Goal: Check status: Check status

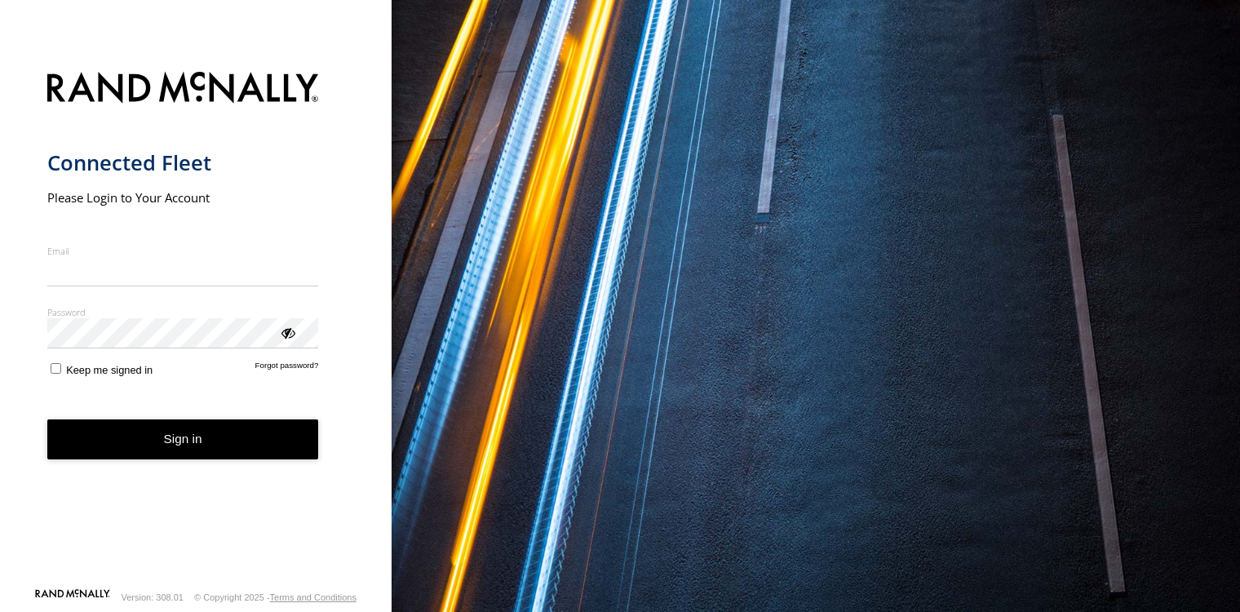
type input "**********"
click at [209, 445] on button "Sign in" at bounding box center [183, 439] width 272 height 40
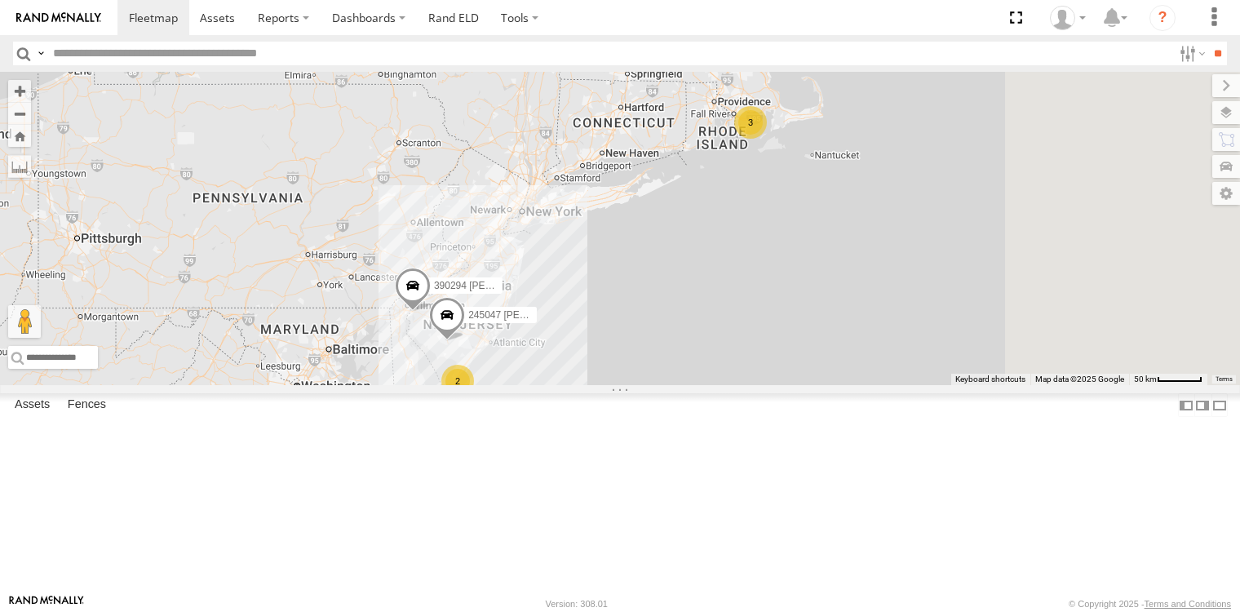
drag, startPoint x: 601, startPoint y: 410, endPoint x: 552, endPoint y: 436, distance: 55.5
click at [552, 385] on div "2 245047 [PERSON_NAME] 3 390294 [PERSON_NAME]" at bounding box center [620, 228] width 1240 height 313
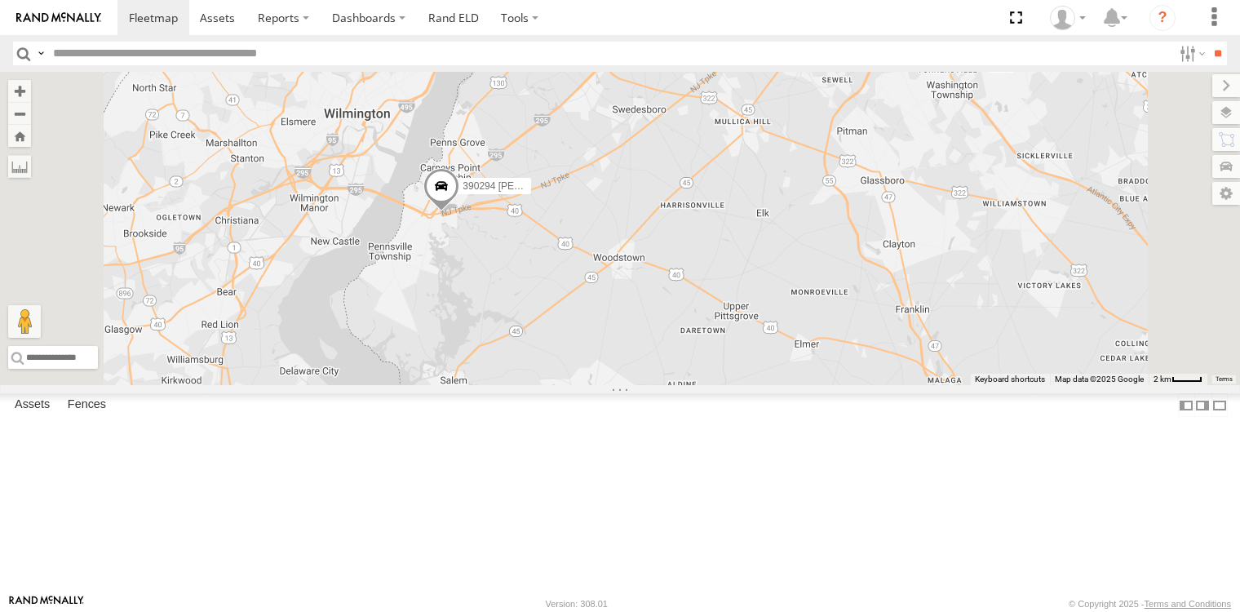
drag, startPoint x: 626, startPoint y: 424, endPoint x: 611, endPoint y: 451, distance: 31.1
click at [611, 385] on div "245047 [PERSON_NAME] 390294 [PERSON_NAME]" at bounding box center [620, 228] width 1240 height 313
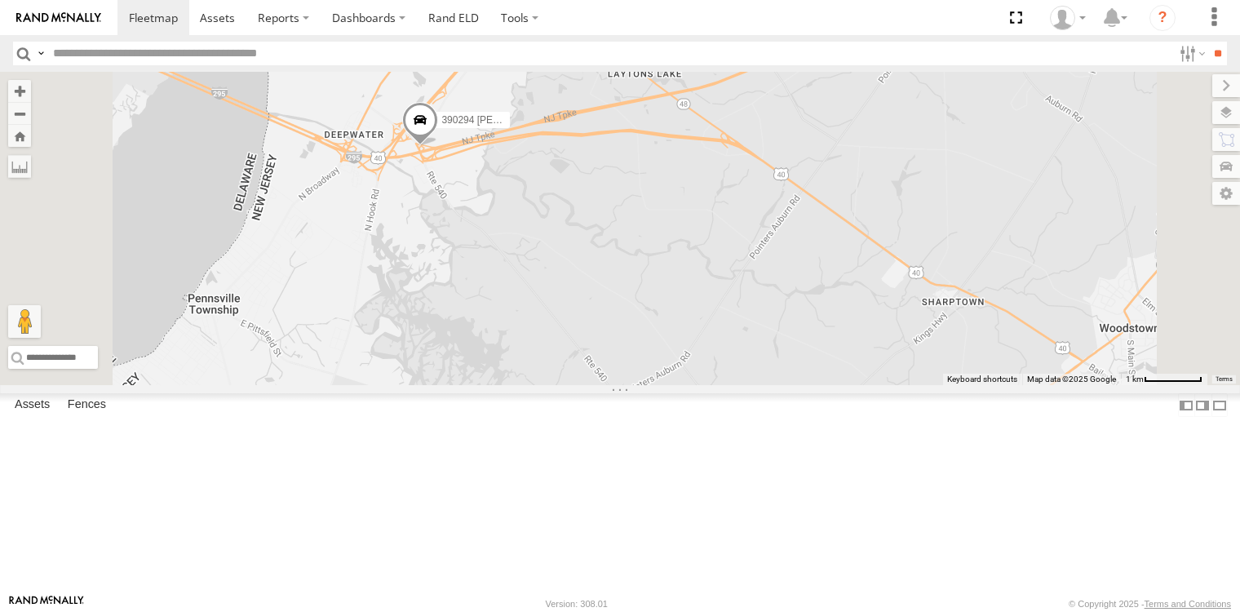
drag, startPoint x: 638, startPoint y: 263, endPoint x: 635, endPoint y: 387, distance: 124.0
click at [635, 385] on div "245047 [PERSON_NAME] 390294 [PERSON_NAME]" at bounding box center [620, 228] width 1240 height 313
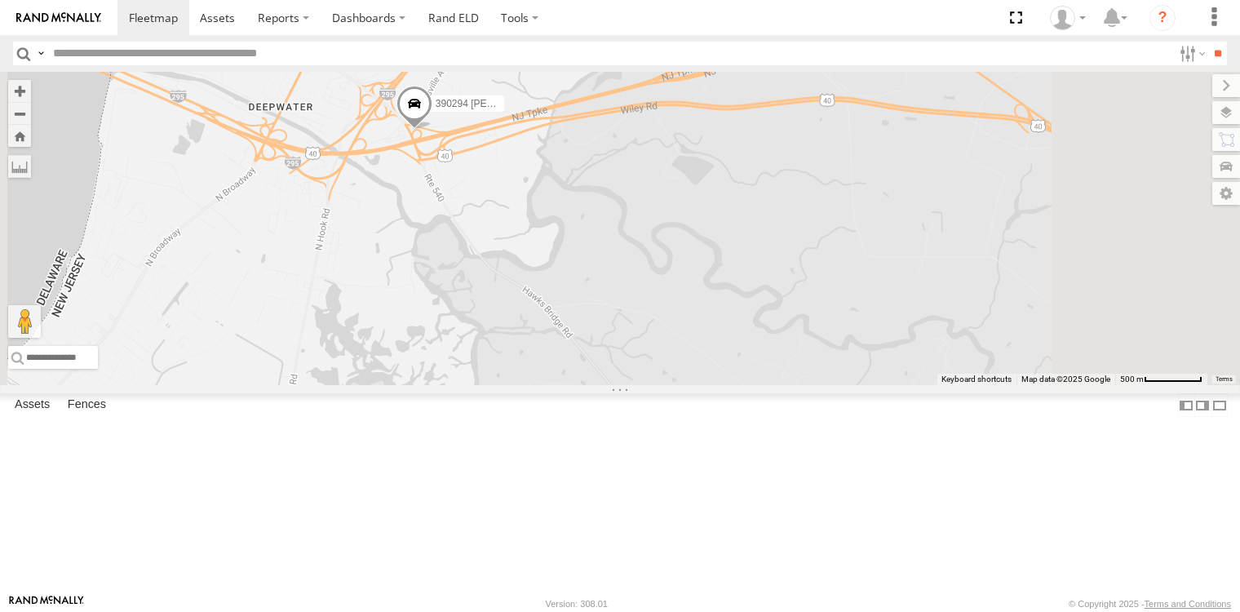
drag, startPoint x: 610, startPoint y: 332, endPoint x: 610, endPoint y: 342, distance: 9.8
click at [610, 342] on div "245047 [PERSON_NAME] 390294 [PERSON_NAME]" at bounding box center [620, 228] width 1240 height 313
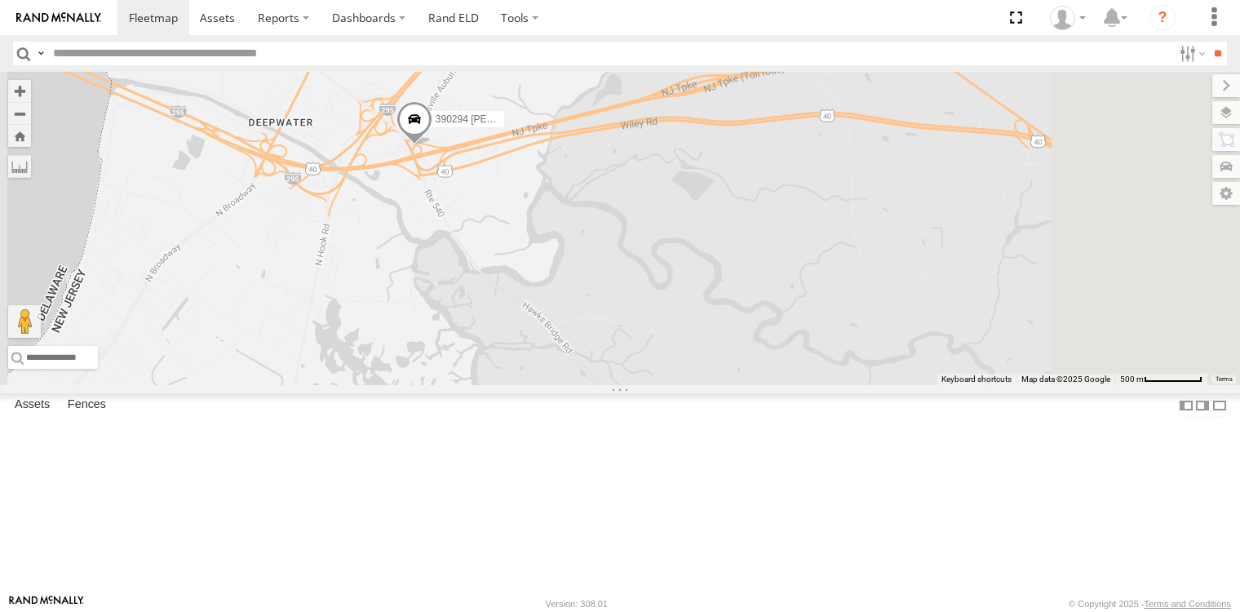
click at [432, 146] on span at bounding box center [414, 124] width 36 height 44
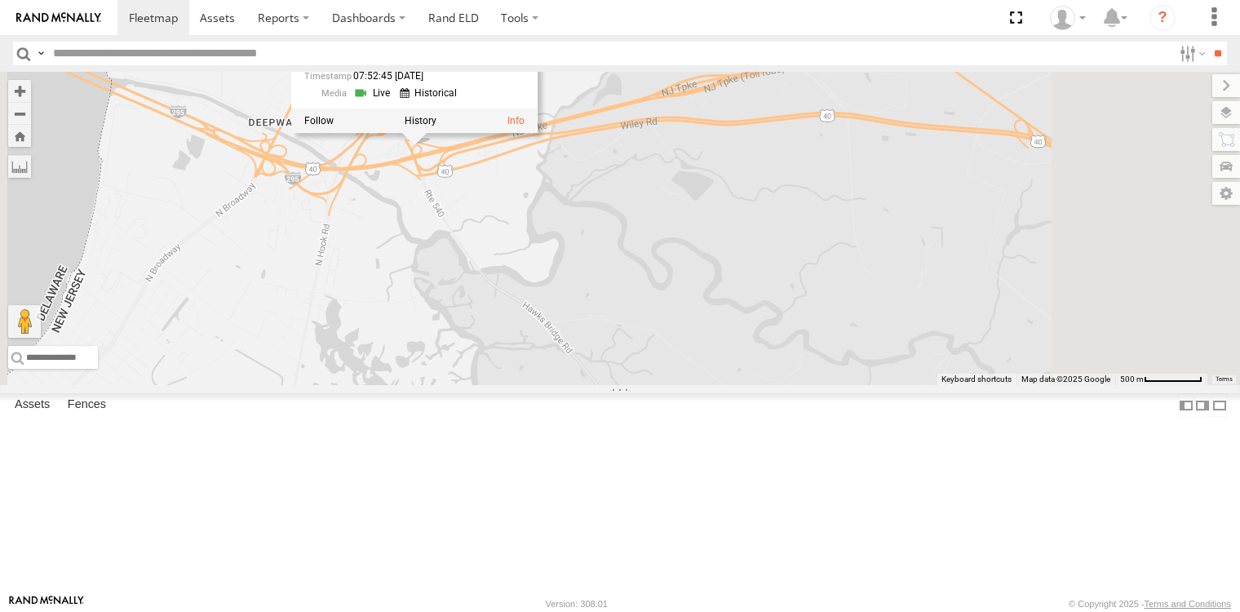
click at [603, 321] on div "245047 [PERSON_NAME] 390294 [PERSON_NAME] 390294 [PERSON_NAME] All Assets [GEOG…" at bounding box center [620, 228] width 1240 height 313
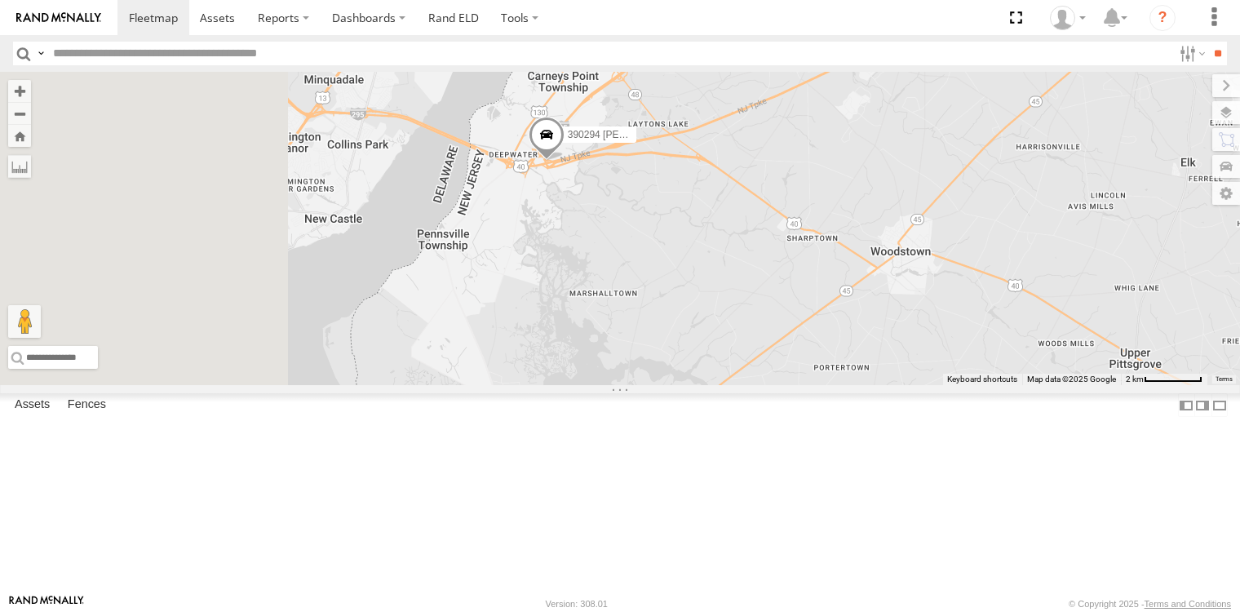
drag, startPoint x: 594, startPoint y: 364, endPoint x: 730, endPoint y: 339, distance: 138.5
click at [730, 339] on div "245047 [PERSON_NAME] 390294 [PERSON_NAME]" at bounding box center [620, 228] width 1240 height 313
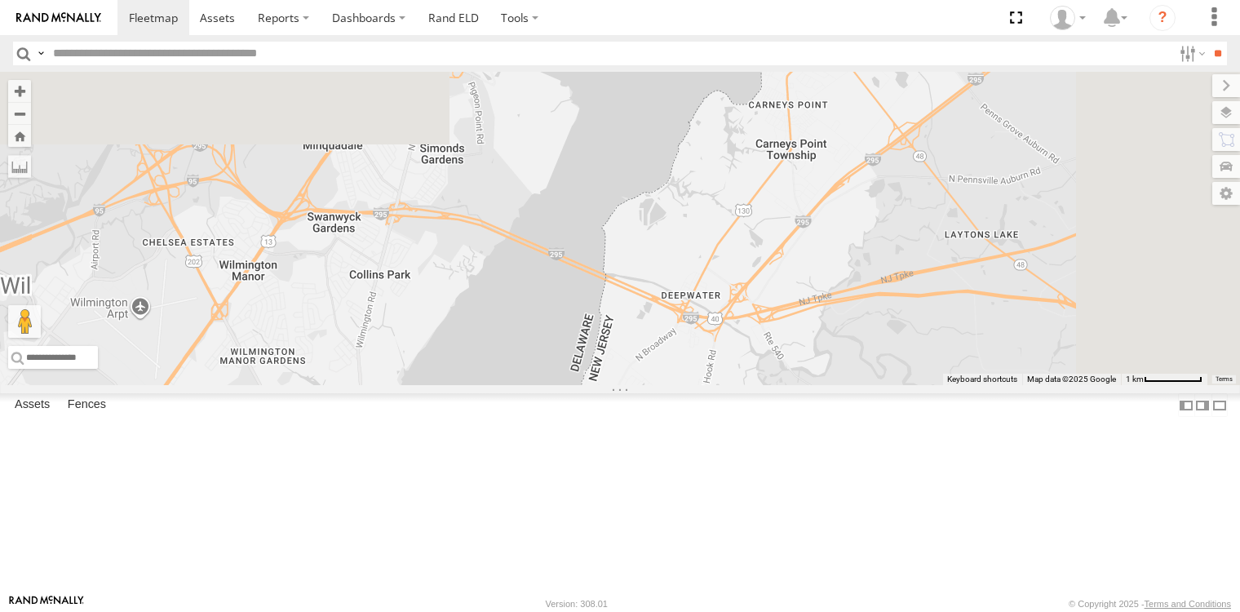
drag, startPoint x: 591, startPoint y: 444, endPoint x: 590, endPoint y: 542, distance: 97.9
click at [590, 385] on div "390294 [PERSON_NAME]" at bounding box center [620, 228] width 1240 height 313
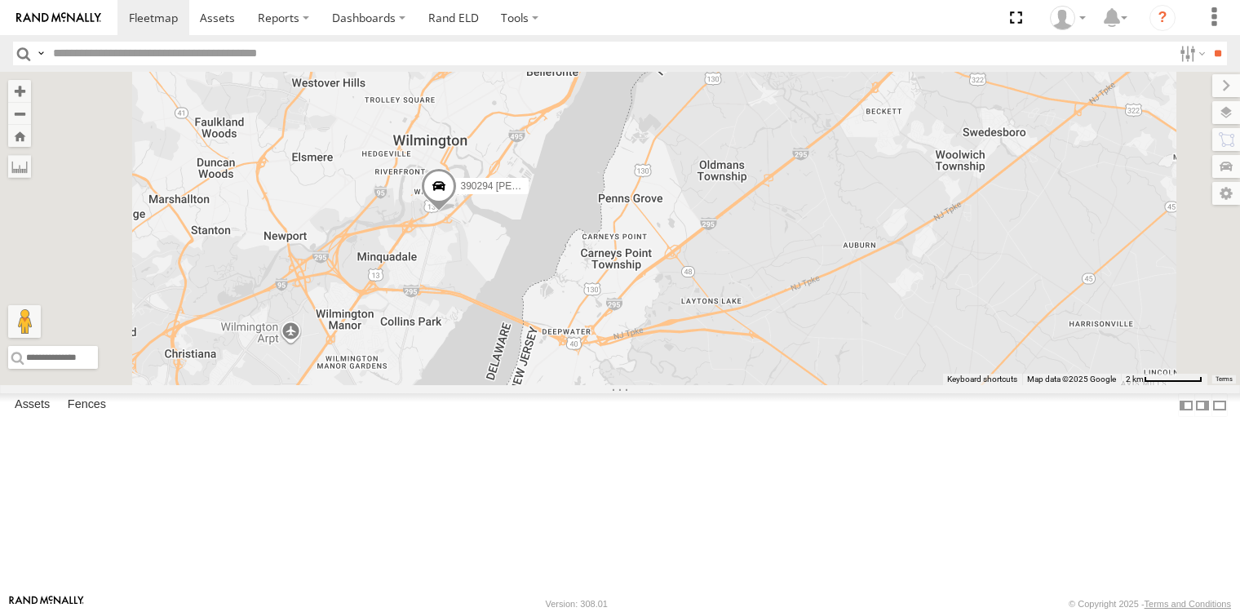
drag, startPoint x: 659, startPoint y: 373, endPoint x: 668, endPoint y: 366, distance: 11.1
click at [668, 366] on div "390294 [PERSON_NAME]" at bounding box center [620, 228] width 1240 height 313
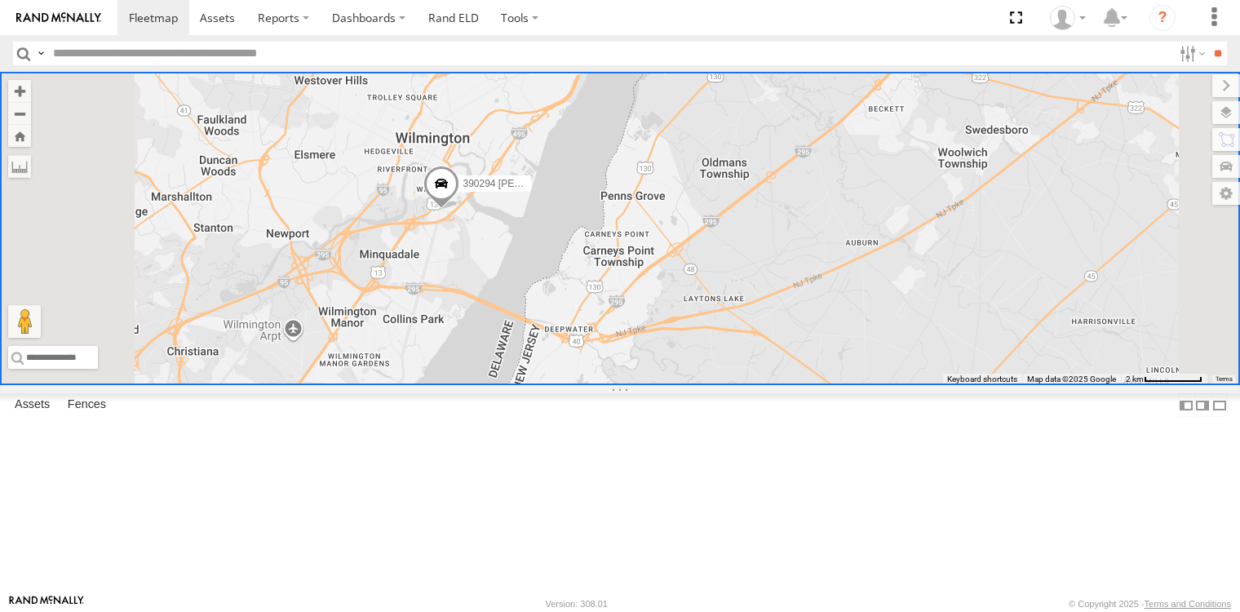
click at [653, 385] on div "390294 [PERSON_NAME]" at bounding box center [620, 228] width 1240 height 313
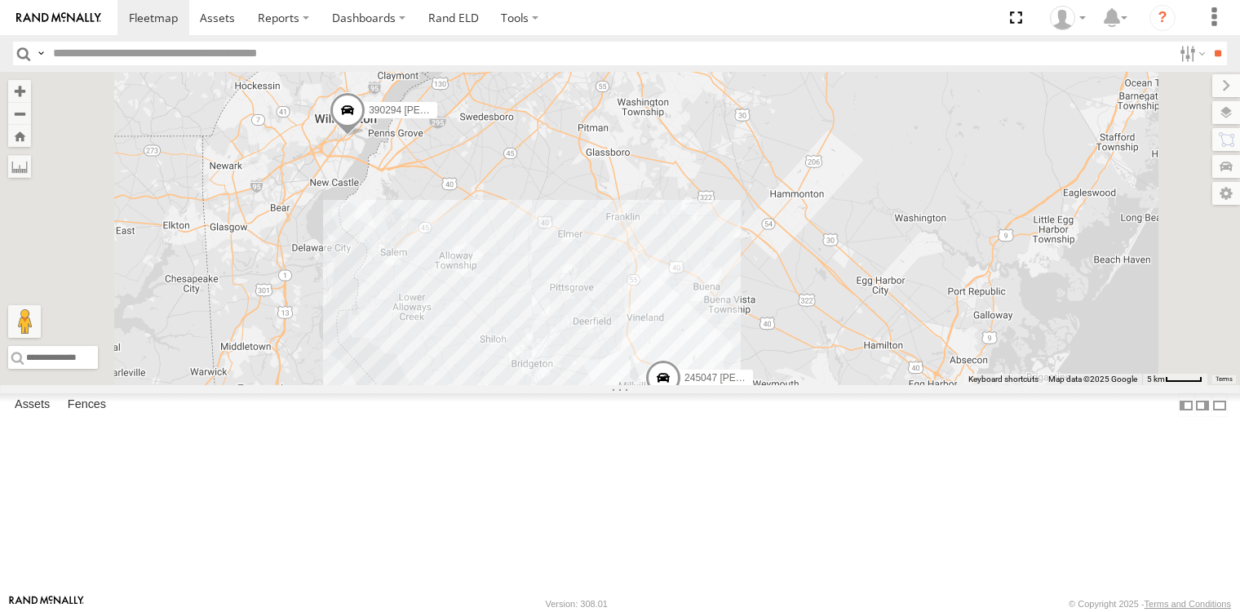
drag, startPoint x: 558, startPoint y: 333, endPoint x: 672, endPoint y: 361, distance: 117.7
click at [672, 361] on div "245047 [PERSON_NAME] 390294 [PERSON_NAME]" at bounding box center [620, 228] width 1240 height 313
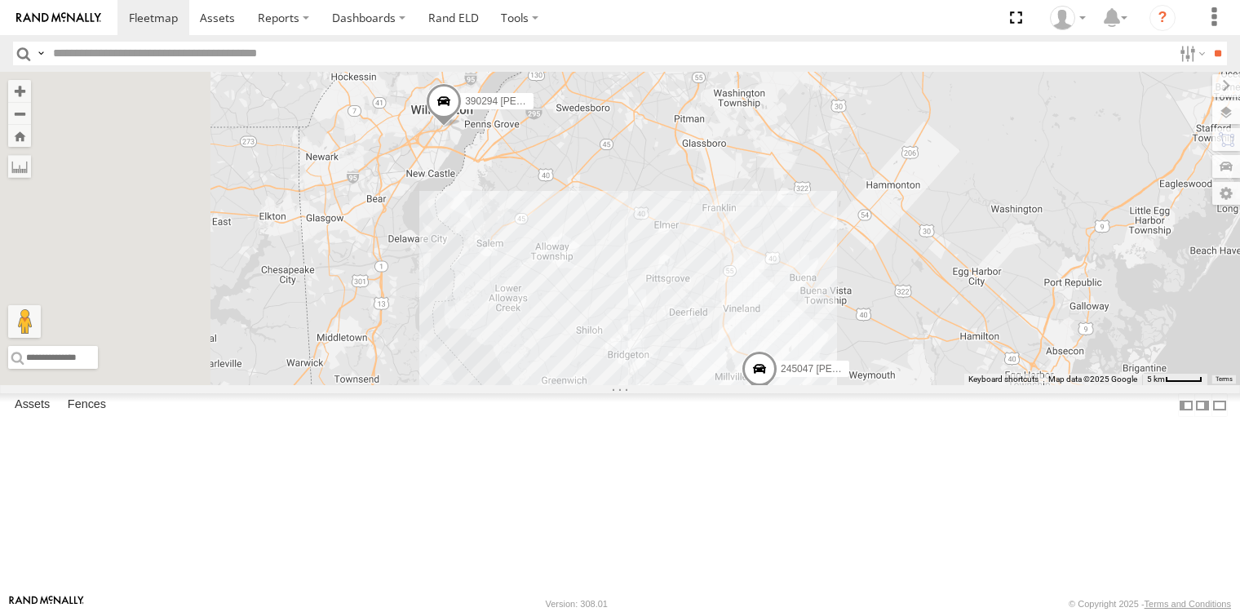
drag, startPoint x: 587, startPoint y: 329, endPoint x: 687, endPoint y: 320, distance: 99.9
click at [687, 320] on div "245047 [PERSON_NAME] 390294 [PERSON_NAME]" at bounding box center [620, 228] width 1240 height 313
